Goal: Task Accomplishment & Management: Manage account settings

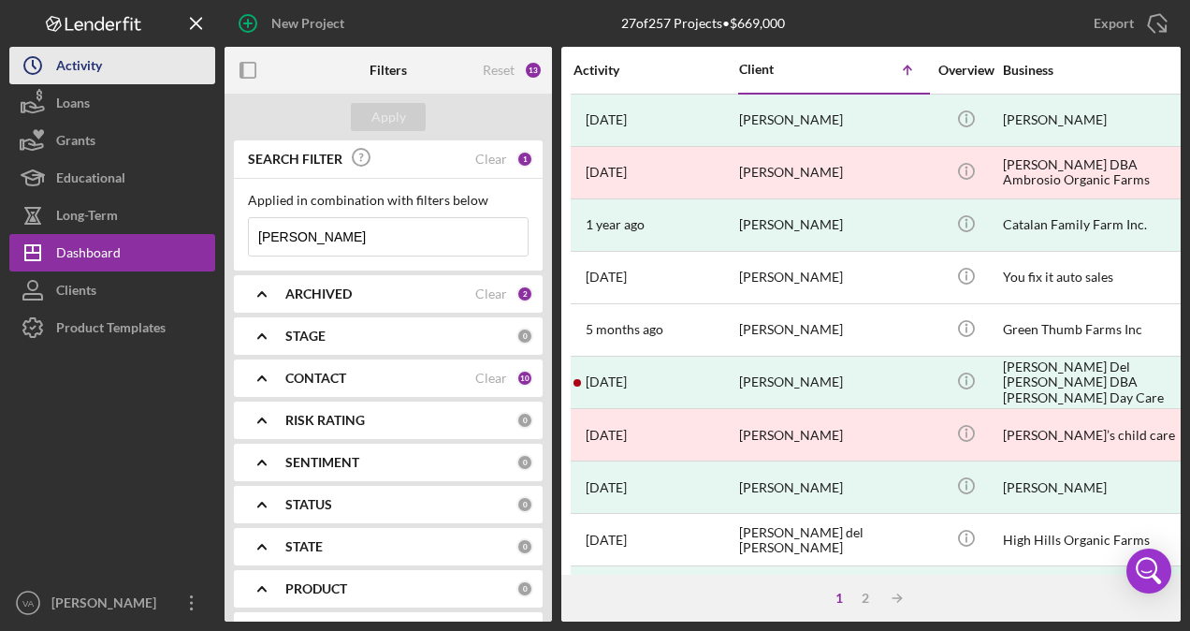
click at [120, 79] on button "Icon/History Activity" at bounding box center [112, 65] width 206 height 37
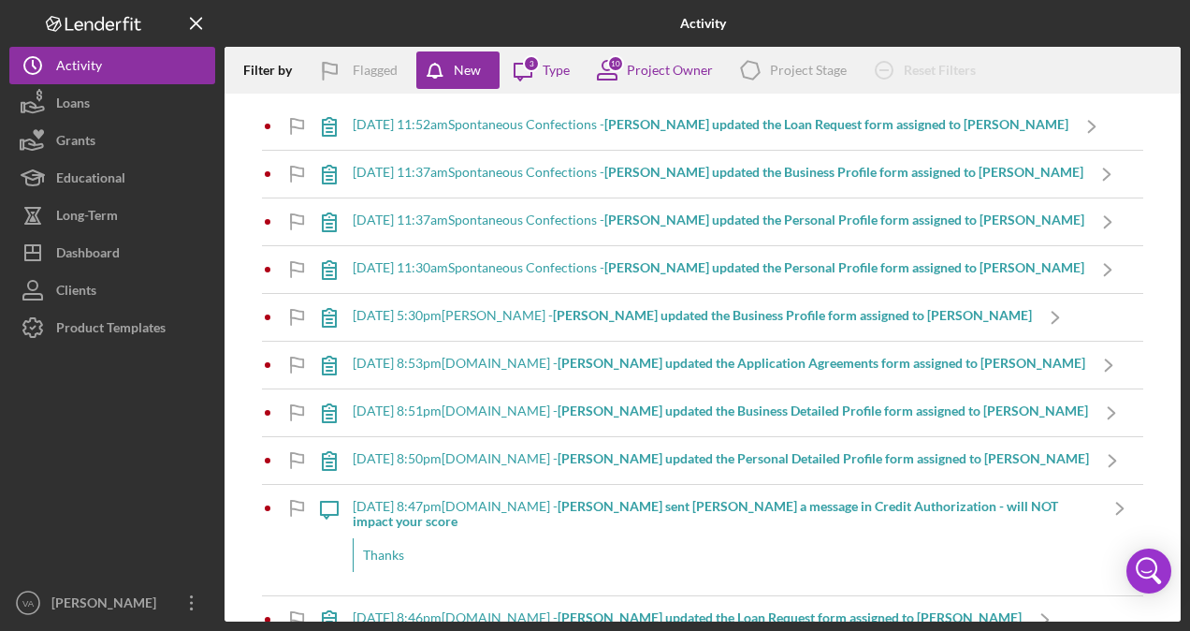
click at [777, 130] on b "[PERSON_NAME] updated the Loan Request form assigned to [PERSON_NAME]" at bounding box center [836, 124] width 464 height 16
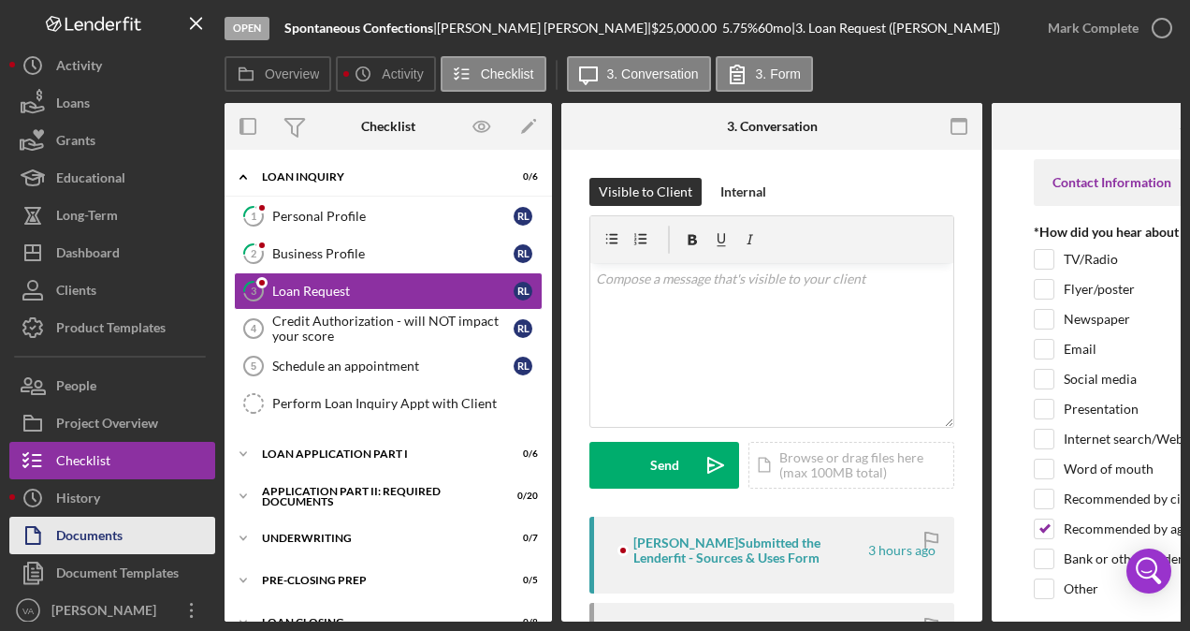
click at [105, 531] on div "Documents" at bounding box center [89, 537] width 66 height 42
